Goal: Task Accomplishment & Management: Manage account settings

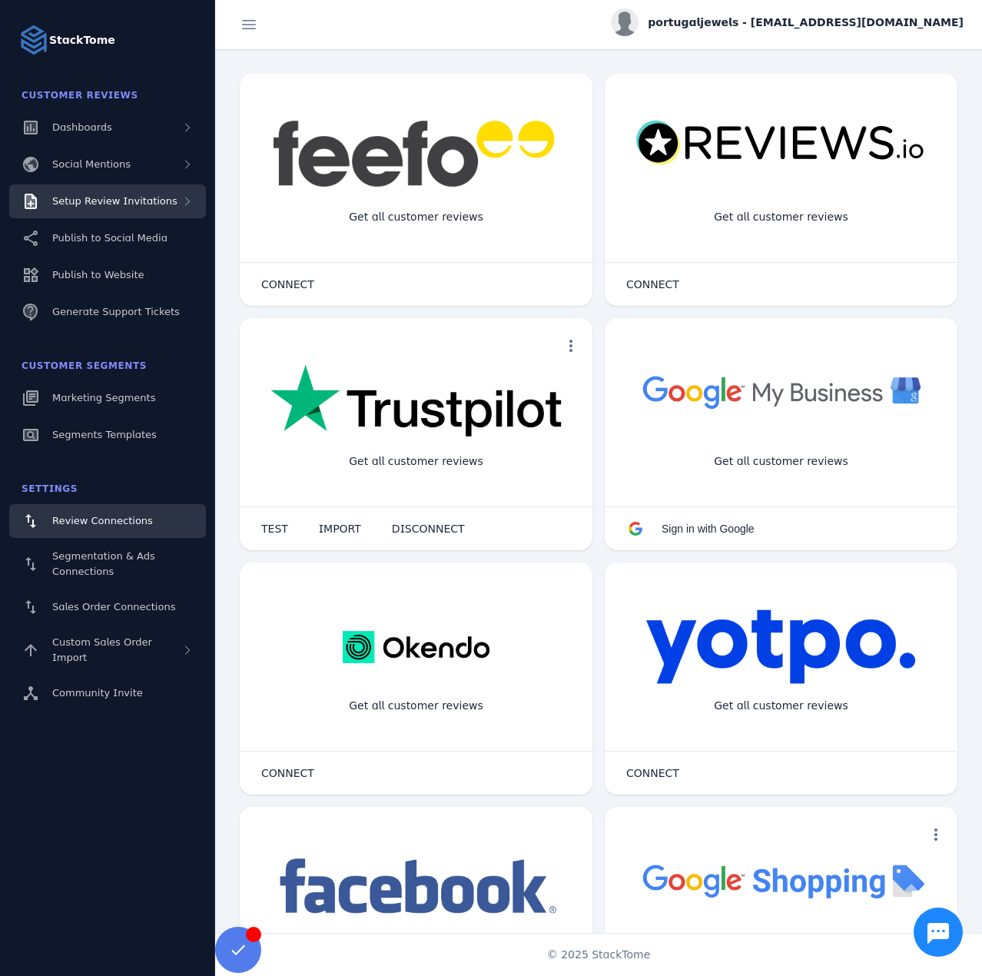
click at [138, 195] on span "Setup Review Invitations" at bounding box center [114, 201] width 125 height 12
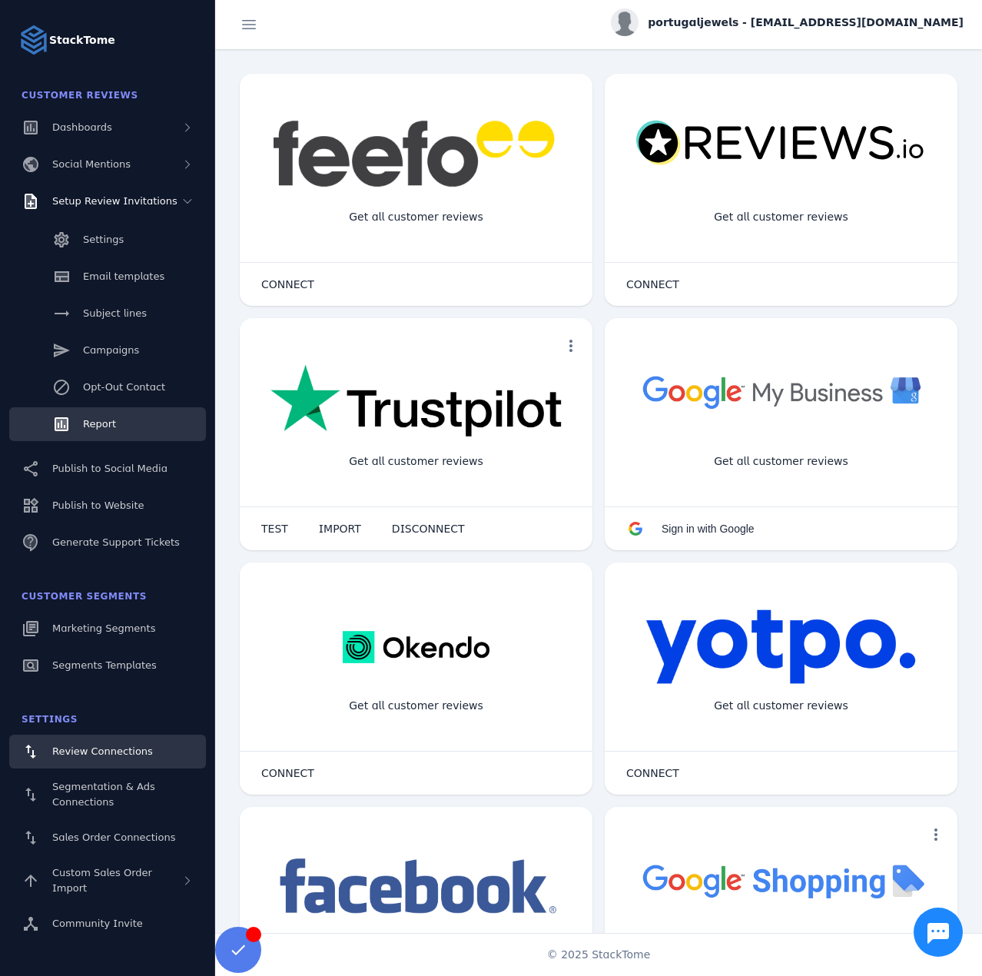
click at [112, 426] on span "Report" at bounding box center [99, 424] width 33 height 12
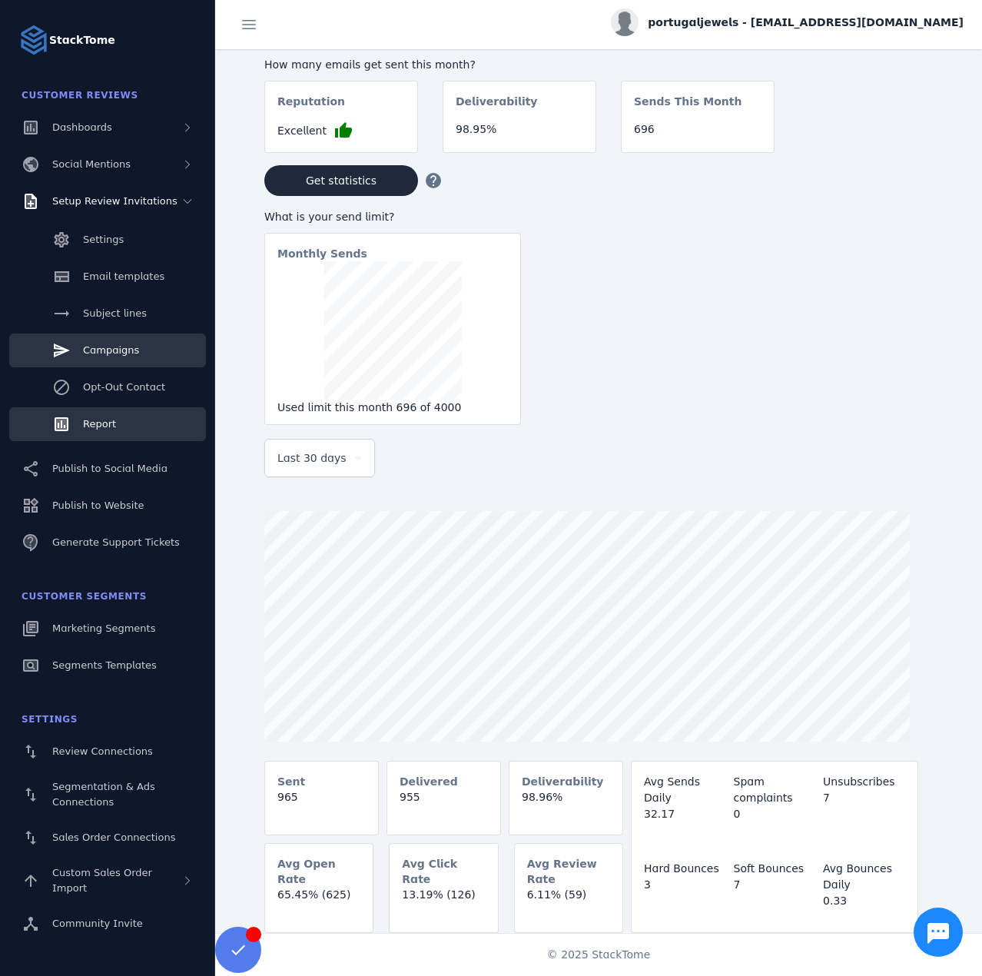
click at [120, 350] on span "Campaigns" at bounding box center [111, 350] width 56 height 12
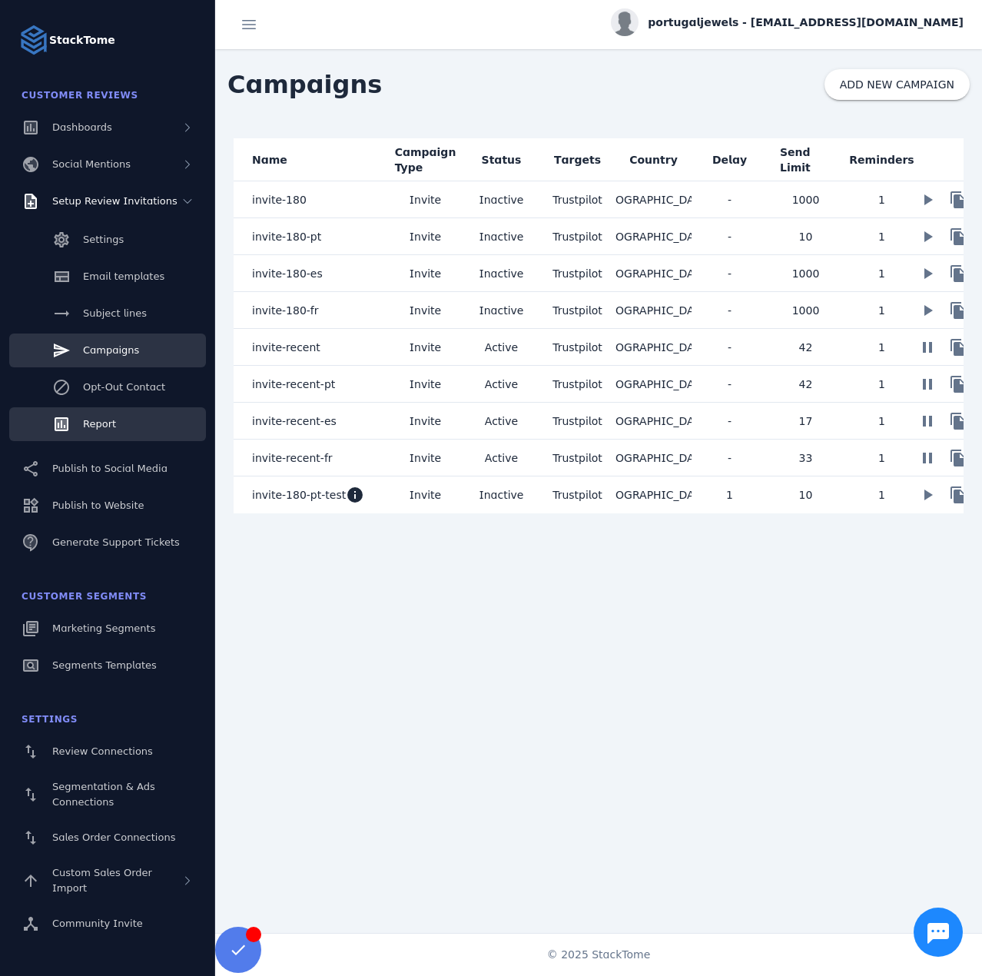
click at [110, 436] on link "Report" at bounding box center [107, 424] width 197 height 34
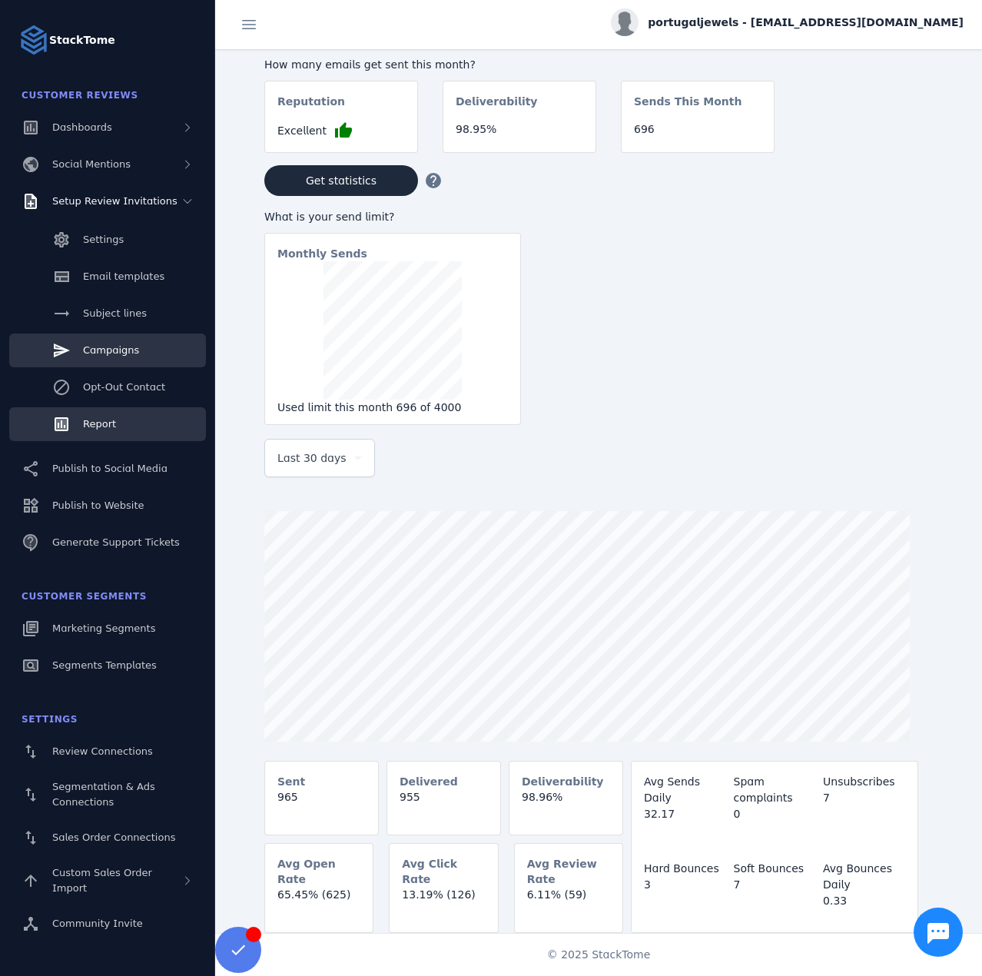
click at [115, 350] on span "Campaigns" at bounding box center [111, 350] width 56 height 12
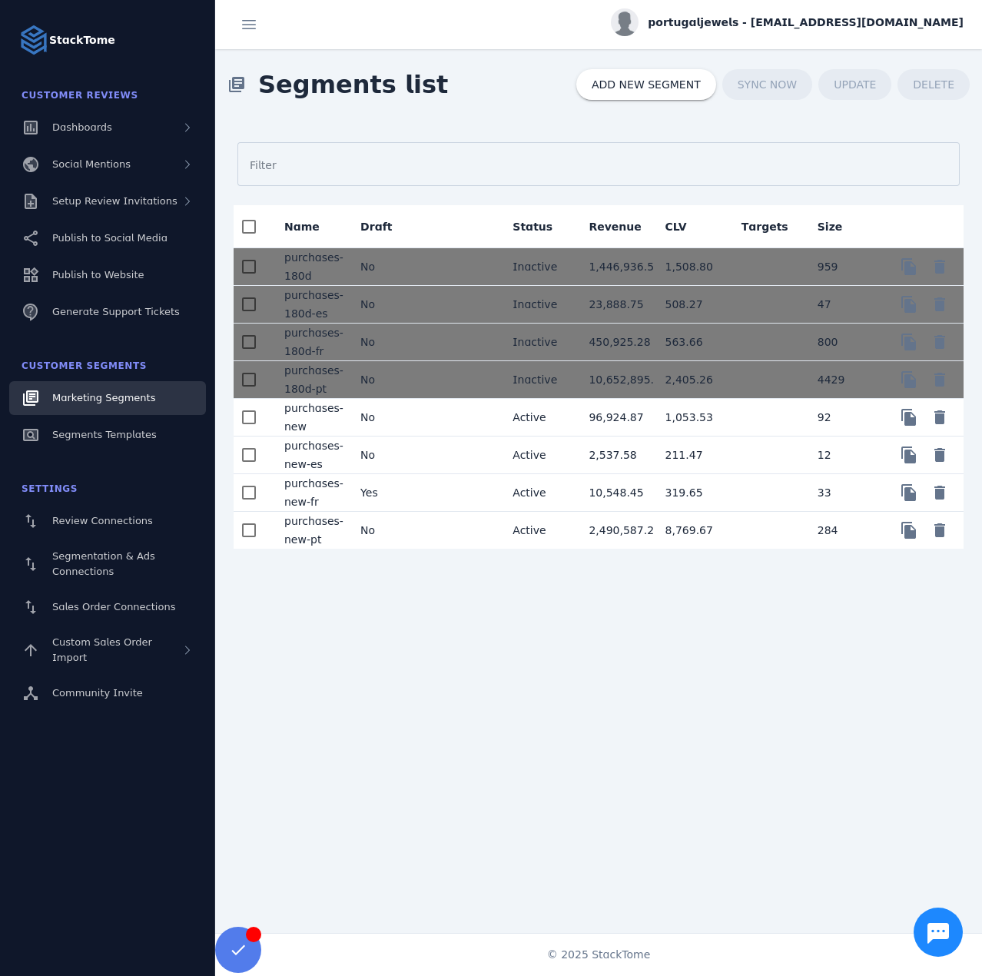
drag, startPoint x: 512, startPoint y: 653, endPoint x: 507, endPoint y: 572, distance: 80.8
click at [512, 653] on div "Filter Name Draft Status Revenue CLV Targets Size purchases-180d No Inactive 1,…" at bounding box center [598, 517] width 767 height 795
click at [423, 420] on mat-cell "No" at bounding box center [386, 418] width 76 height 38
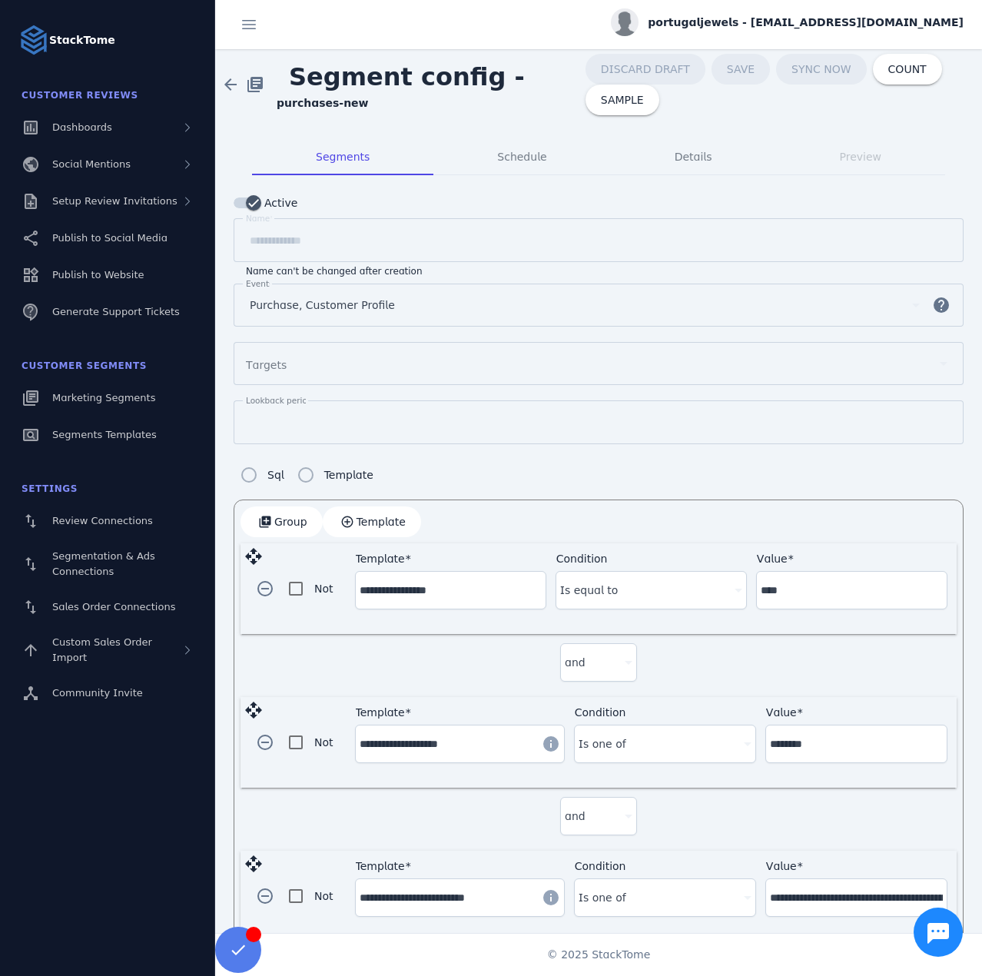
drag, startPoint x: 511, startPoint y: 80, endPoint x: 519, endPoint y: 113, distance: 33.9
click at [519, 113] on div "arrow_back library_books Segment config - purchases-new DISCARD DRAFT SAVE SYNC…" at bounding box center [598, 84] width 767 height 71
copy strong "purchases-new"
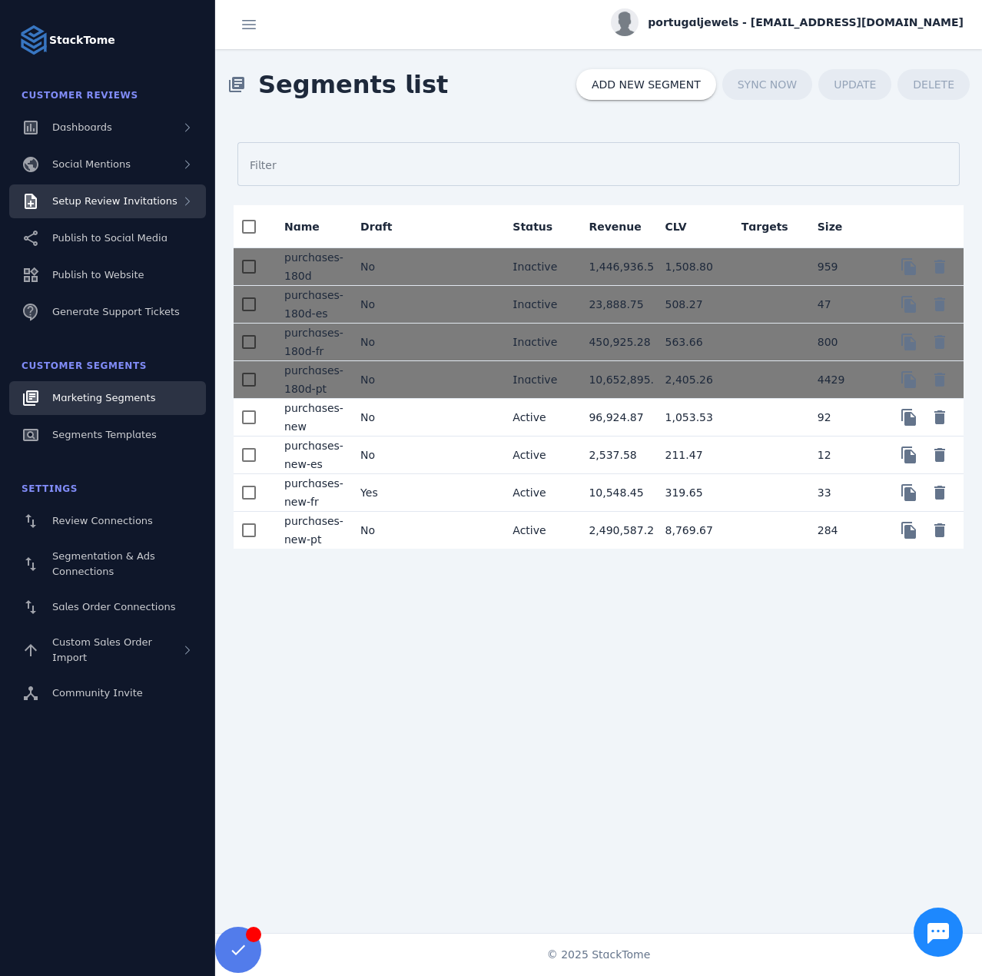
click at [159, 197] on span "Setup Review Invitations" at bounding box center [114, 201] width 125 height 12
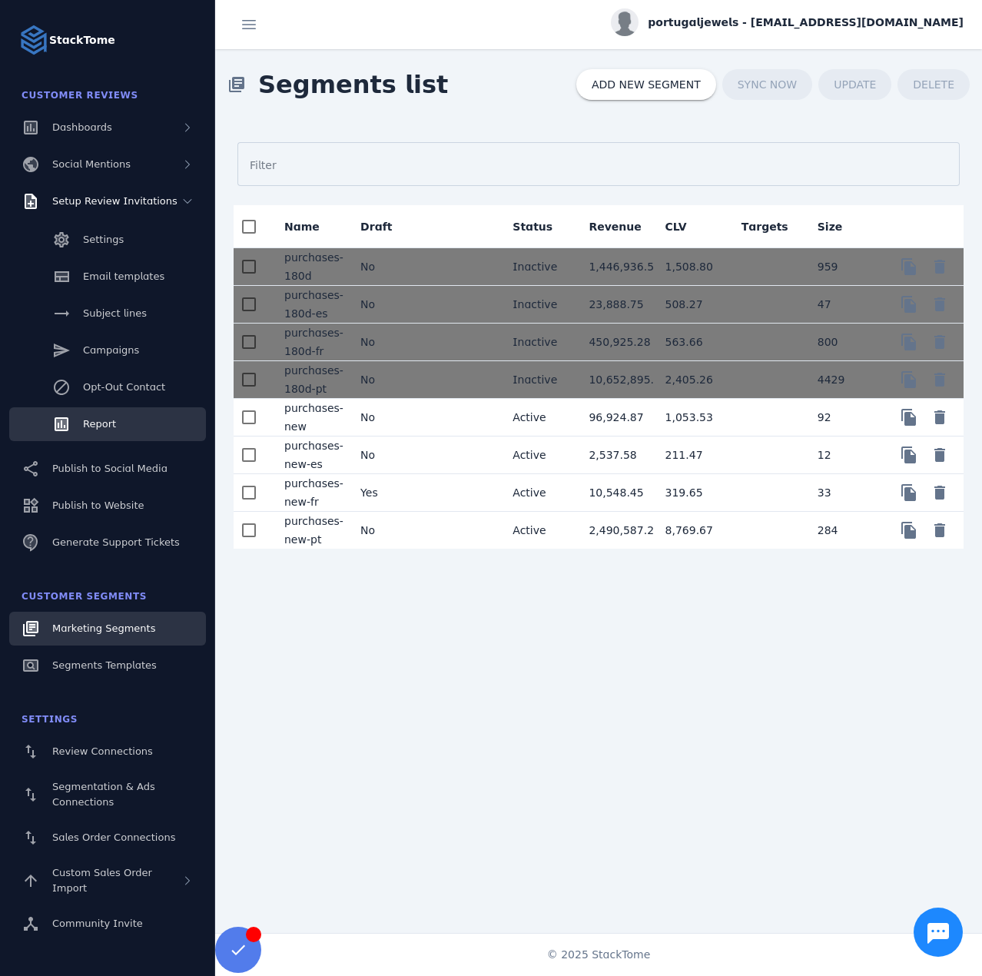
click at [141, 419] on link "Report" at bounding box center [107, 424] width 197 height 34
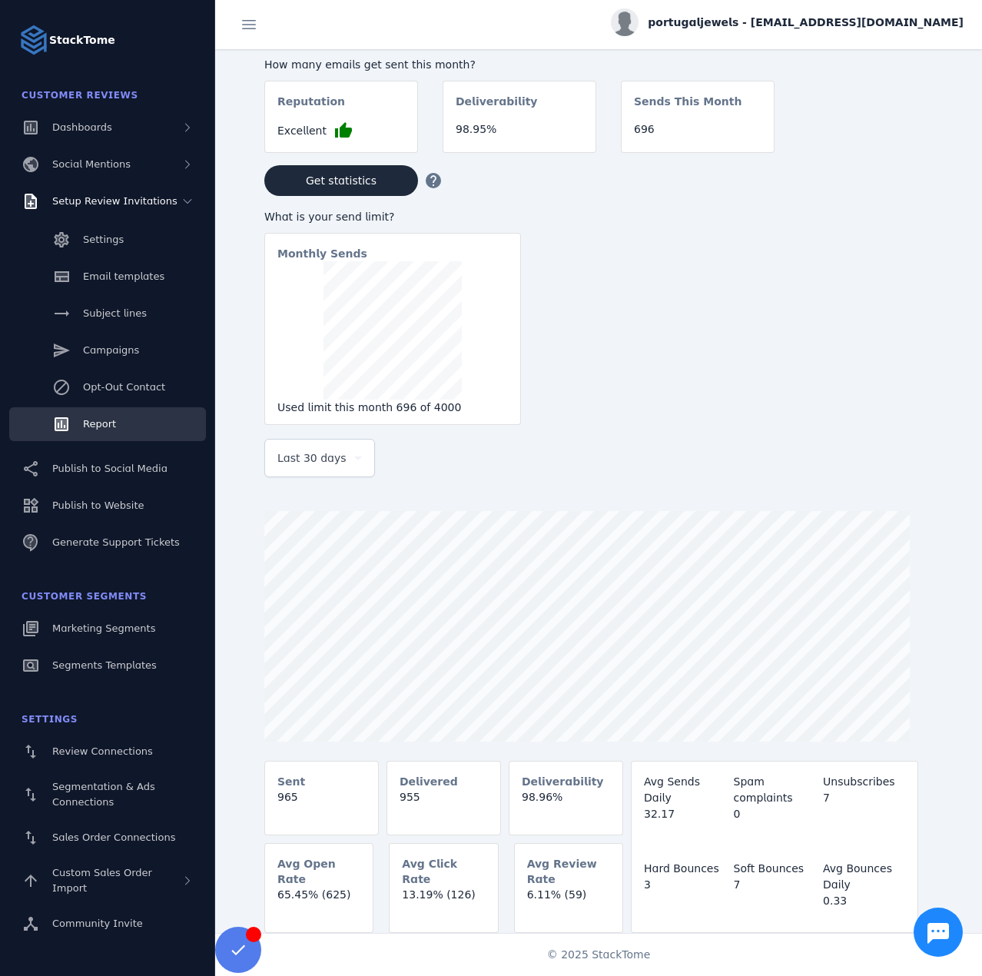
click at [768, 24] on span "portugaljewels - [EMAIL_ADDRESS][DOMAIN_NAME]" at bounding box center [806, 23] width 316 height 16
click at [875, 153] on icon at bounding box center [874, 148] width 18 height 18
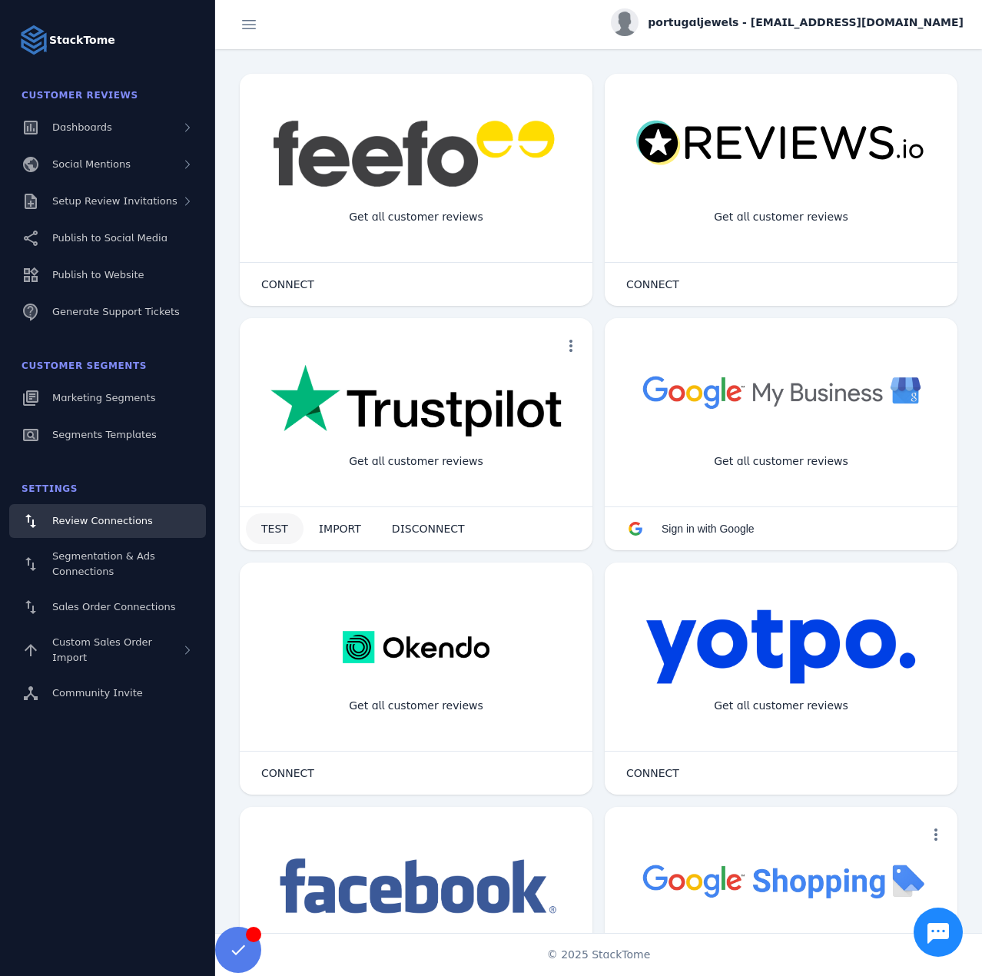
click at [272, 536] on span at bounding box center [275, 528] width 58 height 37
